Goal: Information Seeking & Learning: Learn about a topic

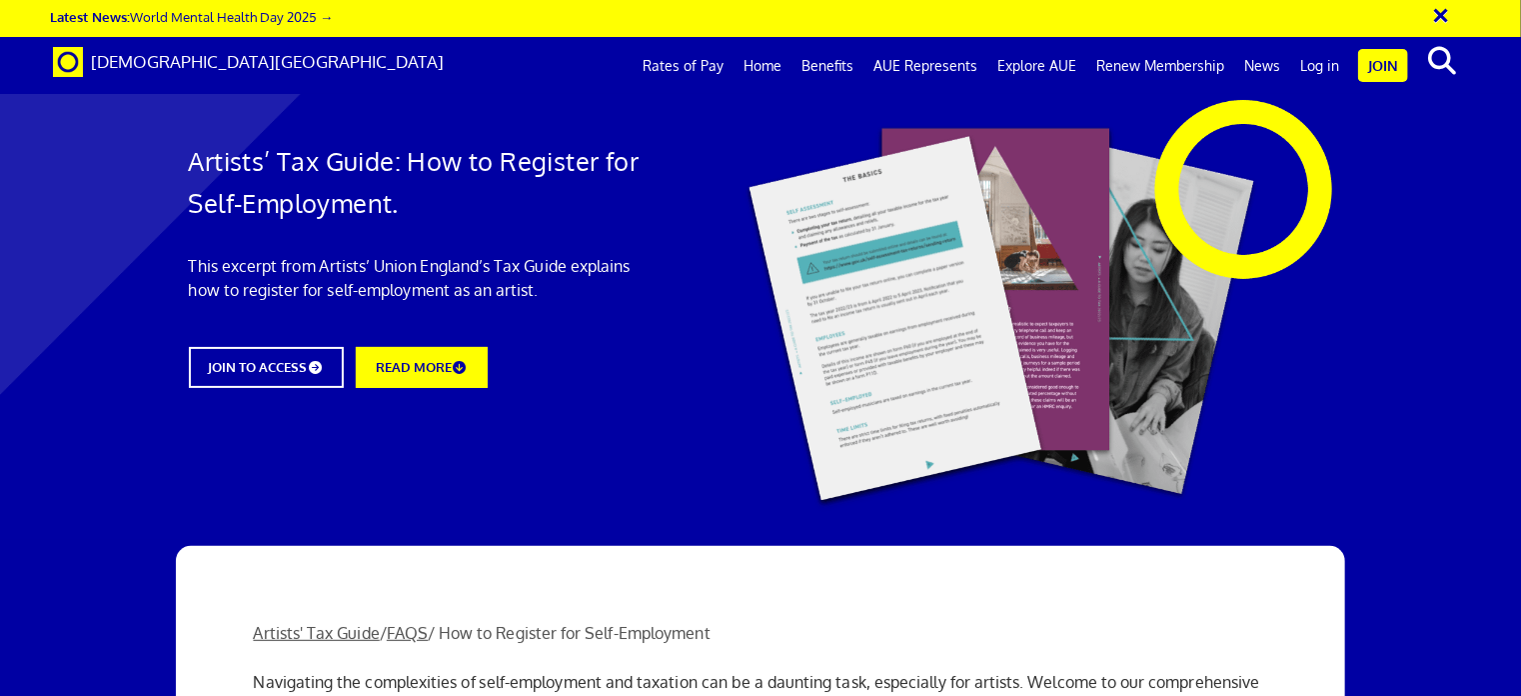
scroll to position [1283, 0]
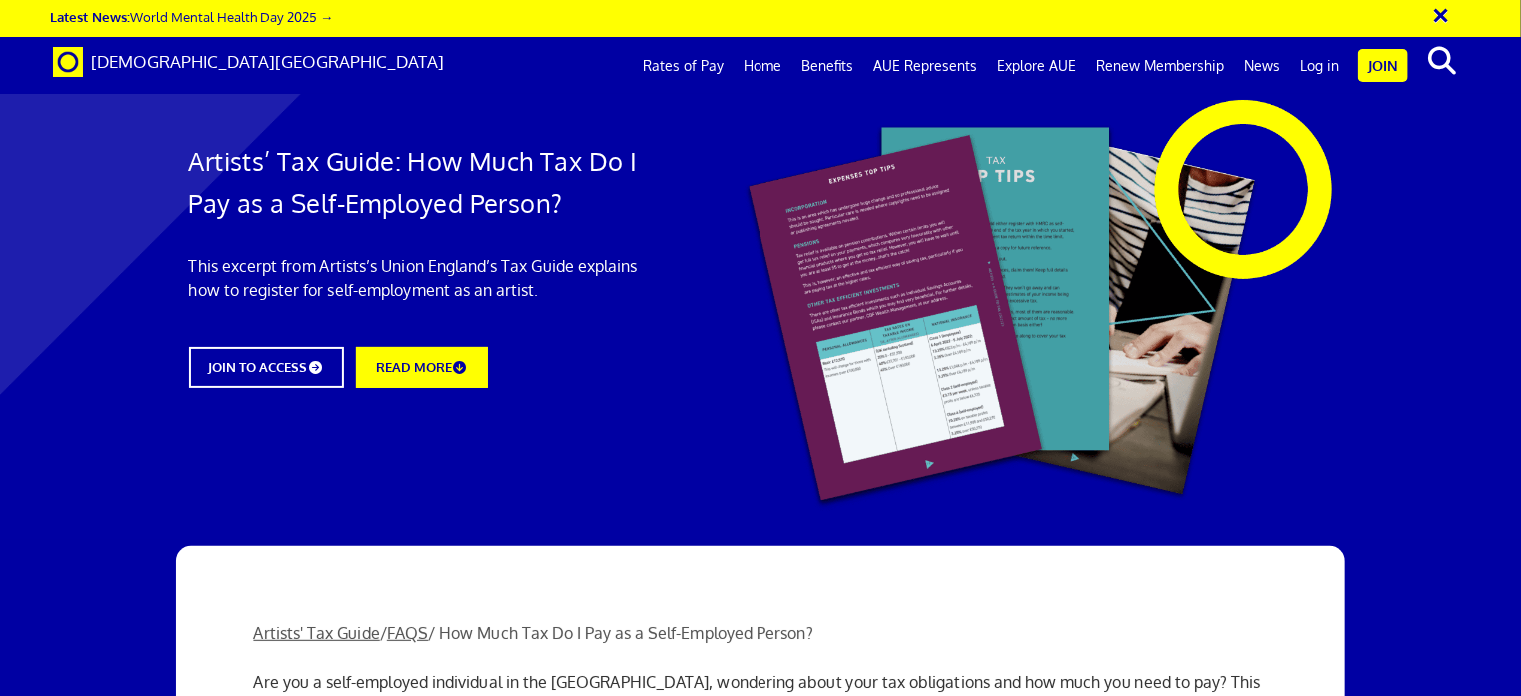
scroll to position [2376, 0]
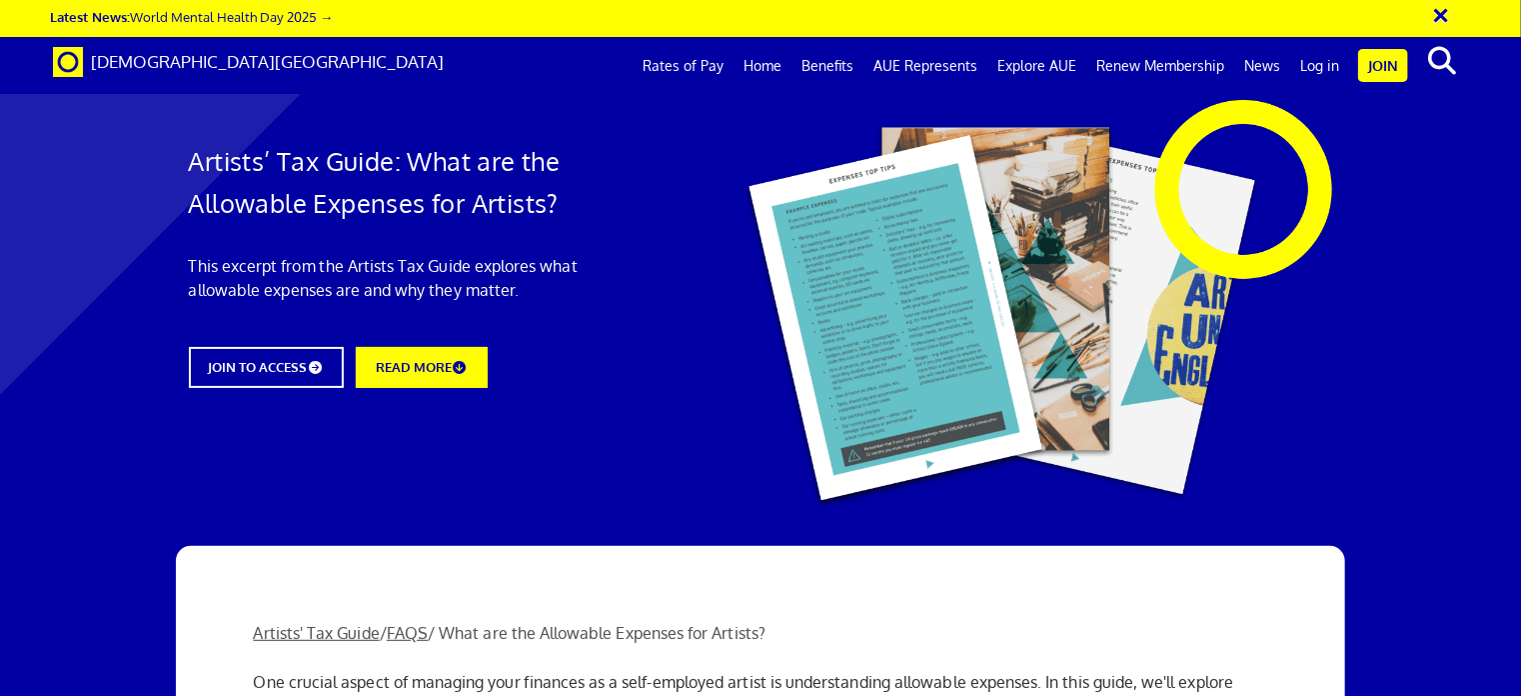
scroll to position [803, 0]
